Goal: Transaction & Acquisition: Purchase product/service

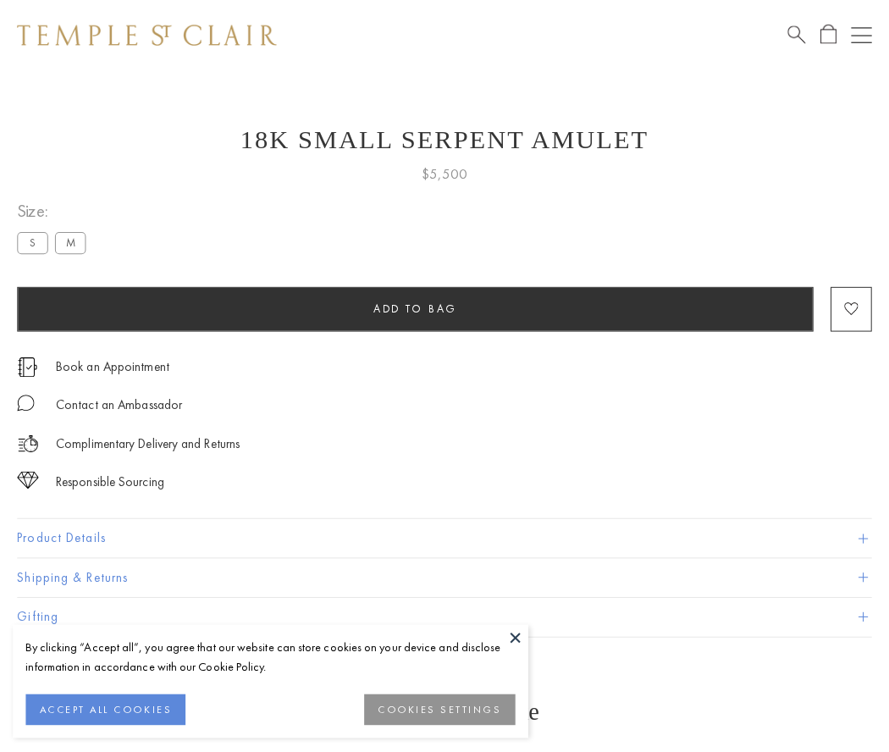
scroll to position [68, 0]
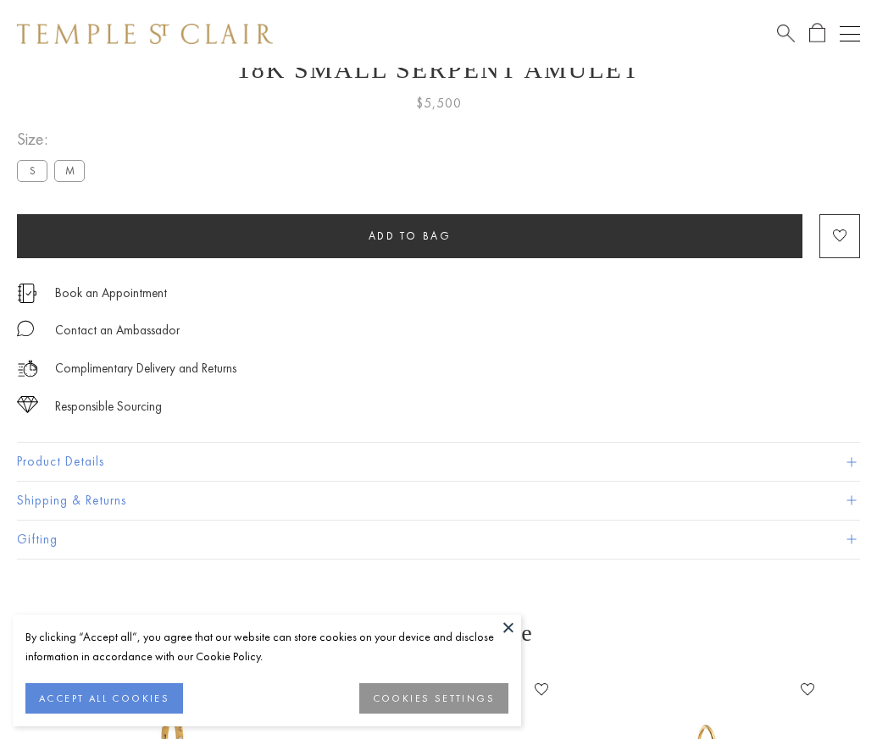
click at [409, 235] on span "Add to bag" at bounding box center [409, 236] width 83 height 14
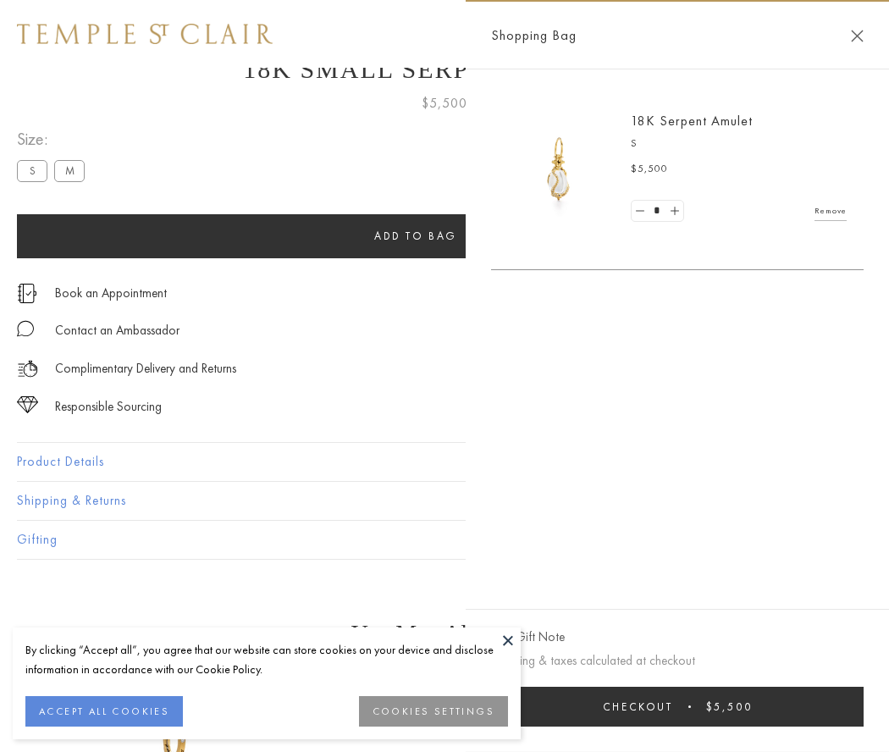
click at [689, 706] on button "Checkout $5,500" at bounding box center [677, 707] width 373 height 40
